Goal: Find contact information: Find contact information

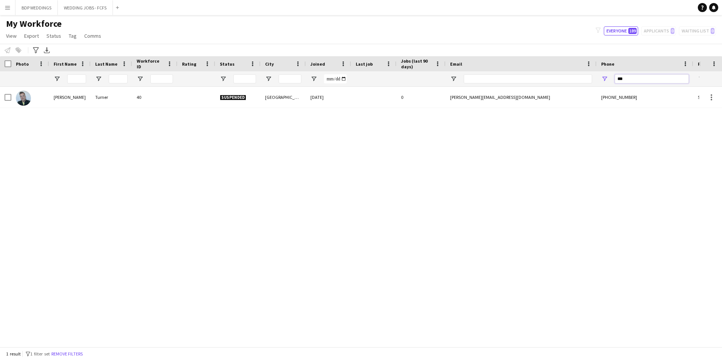
drag, startPoint x: 650, startPoint y: 79, endPoint x: 576, endPoint y: 82, distance: 74.8
click at [576, 82] on div at bounding box center [409, 78] width 819 height 15
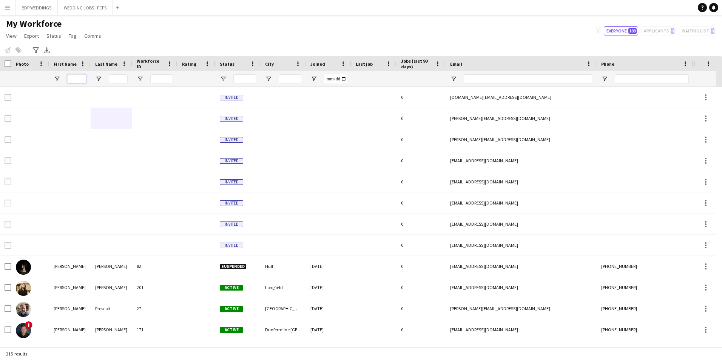
click at [75, 80] on input "First Name Filter Input" at bounding box center [76, 78] width 19 height 9
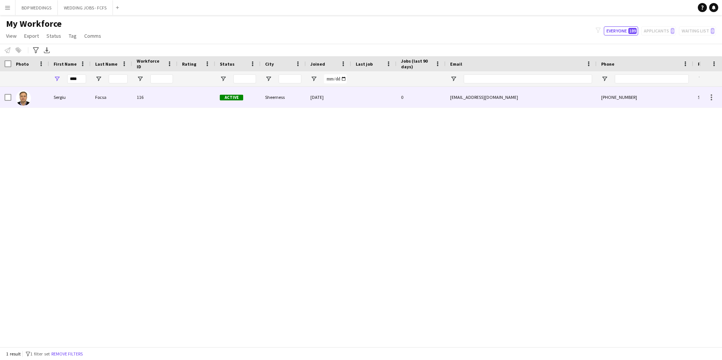
drag, startPoint x: 53, startPoint y: 103, endPoint x: 66, endPoint y: 94, distance: 16.3
click at [53, 103] on div "Sergiu" at bounding box center [70, 97] width 42 height 21
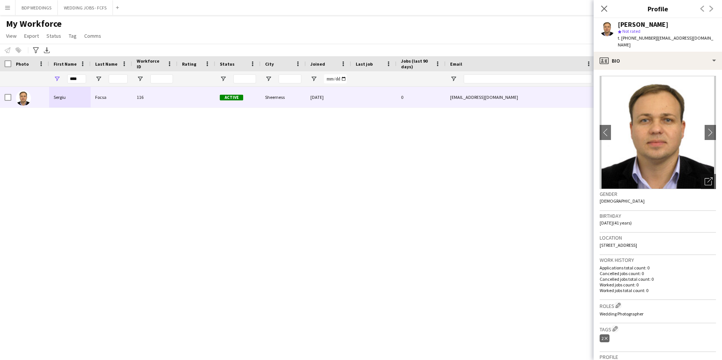
drag, startPoint x: 653, startPoint y: 36, endPoint x: 718, endPoint y: 36, distance: 65.4
click at [718, 36] on app-profile-header "[PERSON_NAME] star Not rated t. [PHONE_NUMBER] | [EMAIL_ADDRESS][DOMAIN_NAME]" at bounding box center [658, 35] width 128 height 34
copy span "[EMAIL_ADDRESS][DOMAIN_NAME]"
drag, startPoint x: 81, startPoint y: 80, endPoint x: 56, endPoint y: 79, distance: 25.3
click at [56, 79] on div "****" at bounding box center [70, 78] width 42 height 15
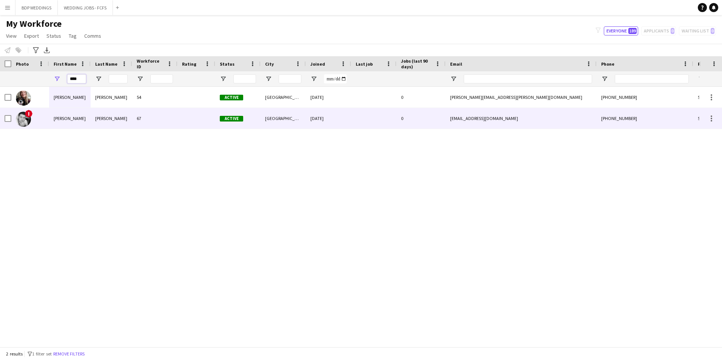
type input "****"
click at [49, 126] on div "[PERSON_NAME]" at bounding box center [70, 118] width 42 height 21
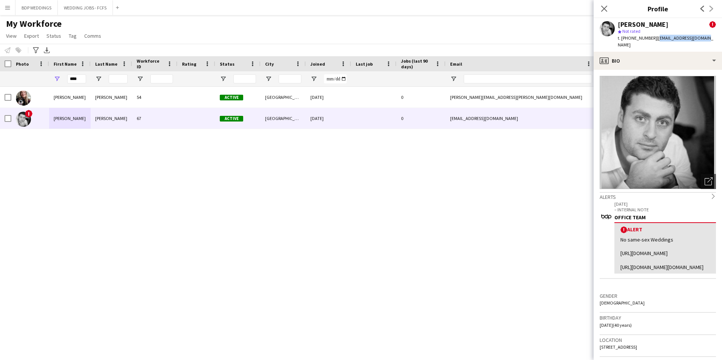
drag, startPoint x: 653, startPoint y: 37, endPoint x: 701, endPoint y: 40, distance: 47.3
click at [701, 40] on div "[PERSON_NAME] ! star Not rated t. [PHONE_NUMBER] | [EMAIL_ADDRESS][DOMAIN_NAME]" at bounding box center [658, 35] width 128 height 34
copy span "[EMAIL_ADDRESS][DOMAIN_NAME]"
